Goal: Transaction & Acquisition: Purchase product/service

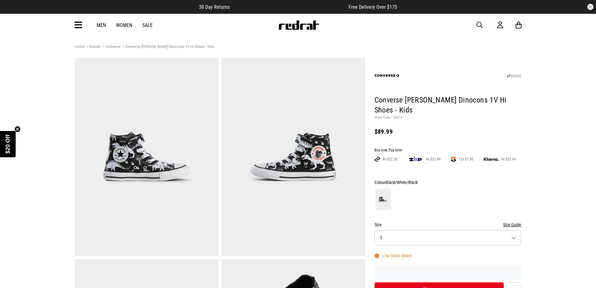
click at [80, 26] on icon at bounding box center [78, 25] width 8 height 10
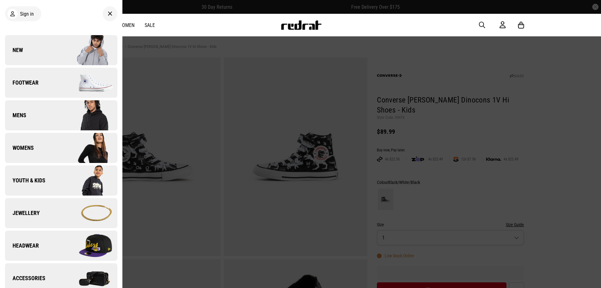
click at [56, 185] on div "Close dialog UNLOCK $20 OFF WHEN YOU JOIN THE CREW Sign up to receive email & S…" at bounding box center [300, 144] width 601 height 288
click at [56, 185] on link "Youth & Kids" at bounding box center [61, 180] width 112 height 30
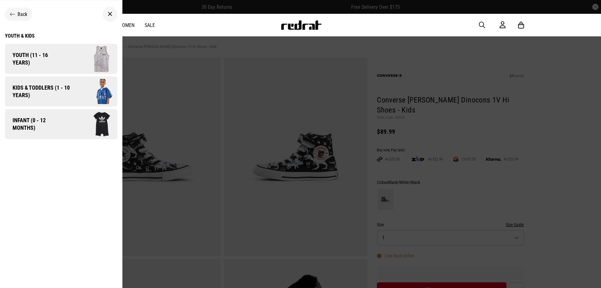
click at [69, 81] on link "Kids & Toddlers (1 - 10 years)" at bounding box center [61, 91] width 112 height 30
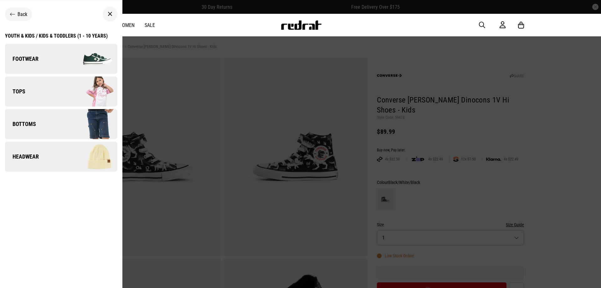
click at [71, 67] on img at bounding box center [89, 58] width 56 height 31
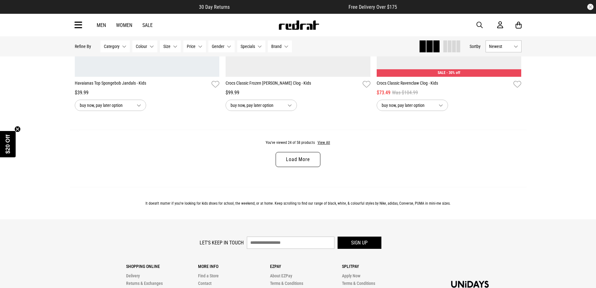
scroll to position [2003, 0]
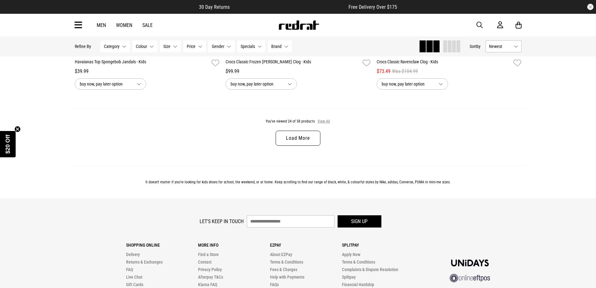
click at [323, 124] on button "View All" at bounding box center [323, 122] width 13 height 6
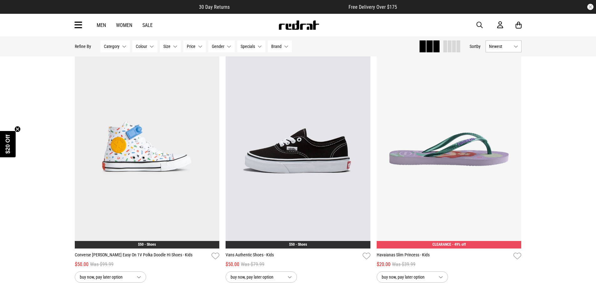
scroll to position [3318, 0]
